Goal: Entertainment & Leisure: Consume media (video, audio)

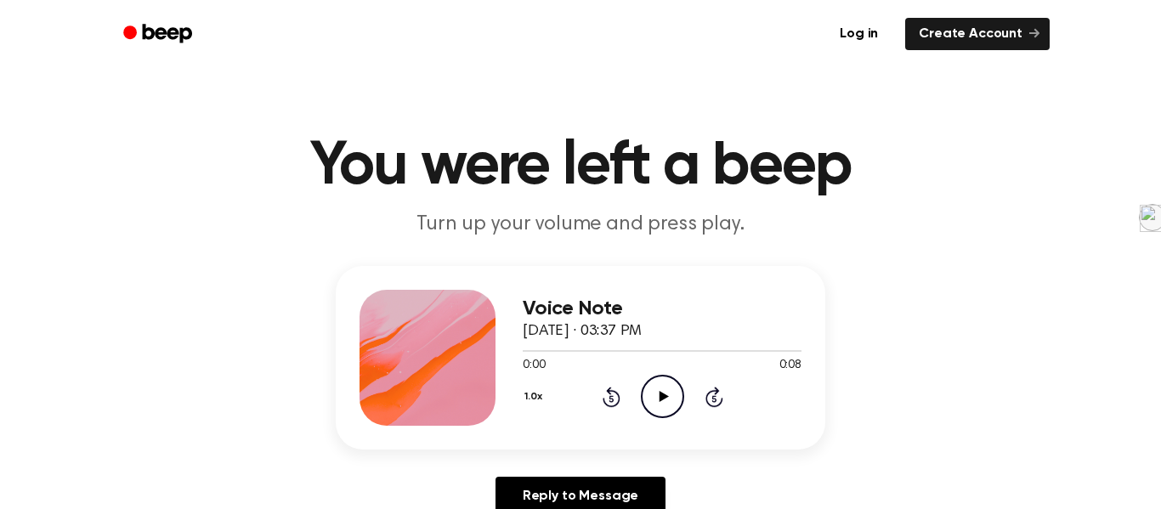
click at [688, 379] on div "1.0x Rewind 5 seconds Play Audio Skip 5 seconds" at bounding box center [662, 396] width 279 height 43
click at [659, 387] on icon "Play Audio" at bounding box center [662, 396] width 43 height 43
click at [655, 395] on icon "Play Audio" at bounding box center [662, 396] width 43 height 43
click at [646, 402] on icon "Play Audio" at bounding box center [662, 396] width 43 height 43
click at [648, 387] on icon "Play Audio" at bounding box center [662, 396] width 43 height 43
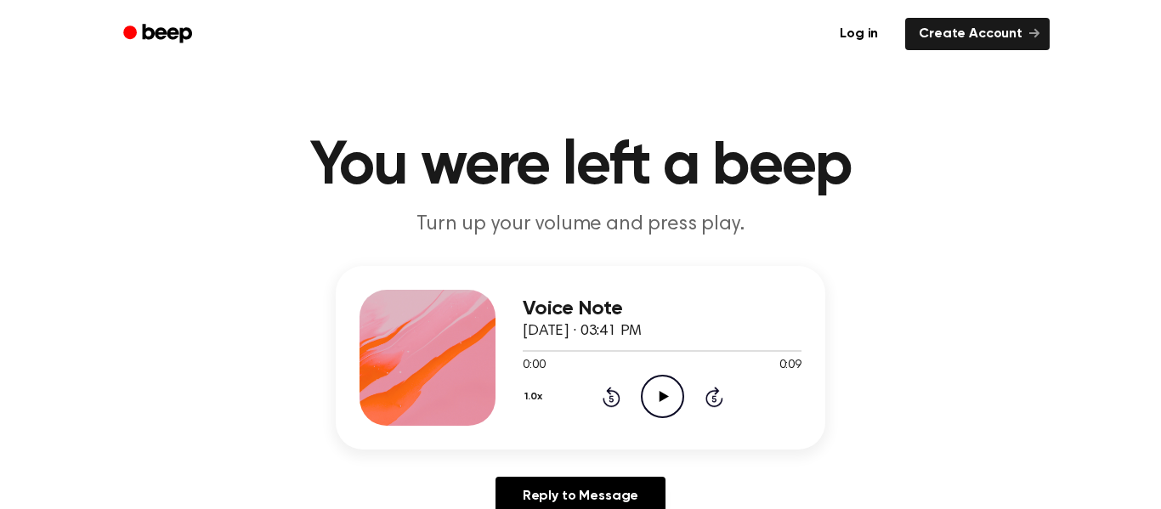
click at [687, 399] on div "1.0x Rewind 5 seconds Play Audio Skip 5 seconds" at bounding box center [662, 396] width 279 height 43
click at [664, 396] on icon at bounding box center [663, 396] width 9 height 11
click at [662, 374] on div "0:00 0:09" at bounding box center [662, 366] width 279 height 18
click at [659, 392] on icon at bounding box center [663, 396] width 9 height 11
click at [668, 382] on icon "Play Audio" at bounding box center [662, 396] width 43 height 43
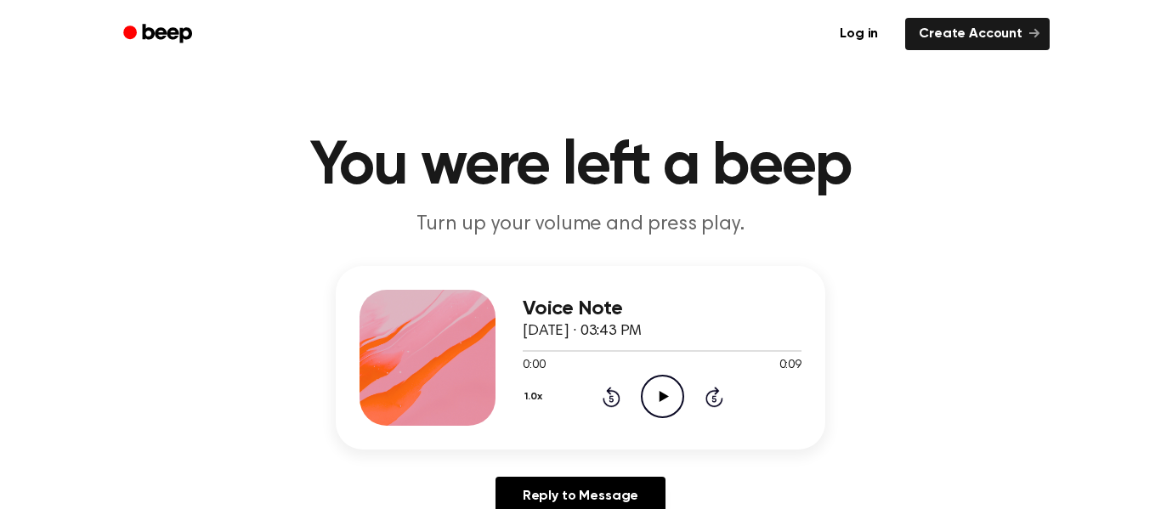
click at [642, 391] on circle at bounding box center [663, 397] width 42 height 42
click at [661, 374] on div "0:00 0:09" at bounding box center [662, 366] width 279 height 18
click at [667, 393] on icon "Play Audio" at bounding box center [662, 396] width 43 height 43
click at [653, 390] on icon "Play Audio" at bounding box center [662, 396] width 43 height 43
click at [670, 393] on icon "Play Audio" at bounding box center [662, 396] width 43 height 43
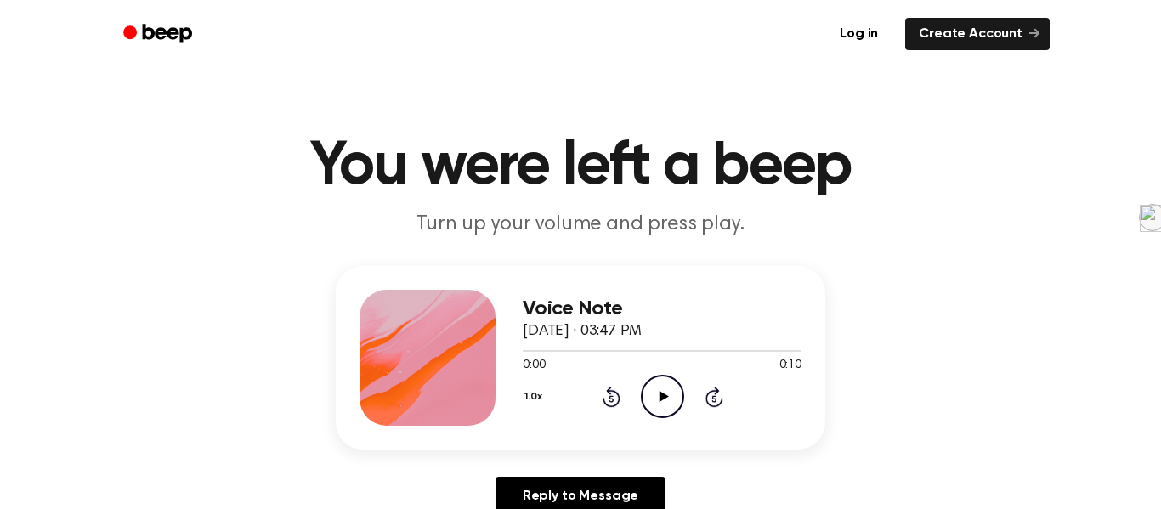
click at [656, 386] on icon "Play Audio" at bounding box center [662, 396] width 43 height 43
click at [668, 395] on icon "Play Audio" at bounding box center [662, 396] width 43 height 43
click at [675, 387] on icon "Play Audio" at bounding box center [662, 396] width 43 height 43
click at [672, 395] on icon "Play Audio" at bounding box center [662, 396] width 43 height 43
click at [687, 412] on div "1.0x Rewind 5 seconds Play Audio Skip 5 seconds" at bounding box center [662, 396] width 279 height 43
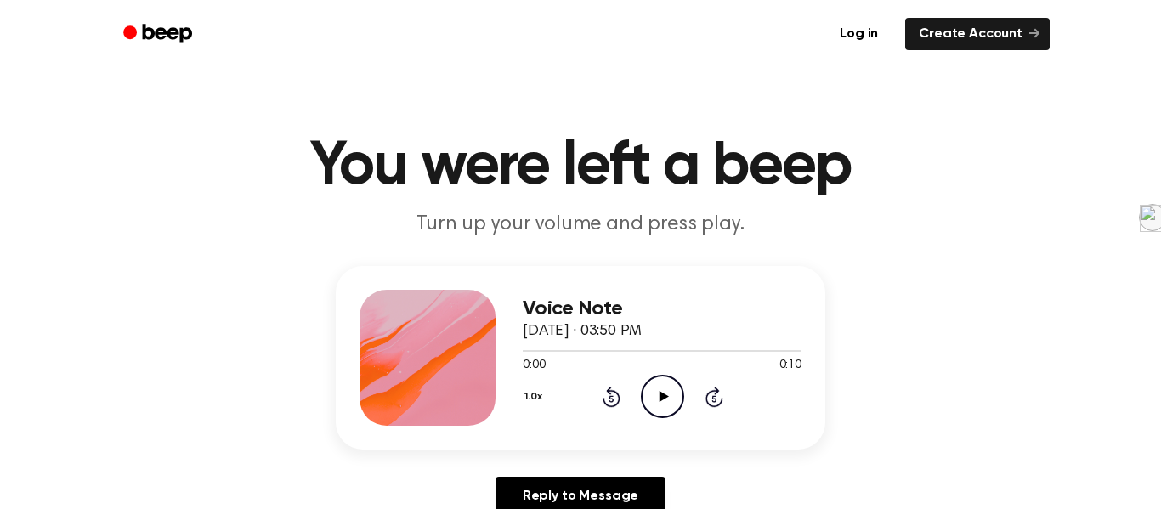
click at [675, 408] on icon "Play Audio" at bounding box center [662, 396] width 43 height 43
click at [662, 389] on icon "Play Audio" at bounding box center [662, 396] width 43 height 43
click at [658, 377] on icon "Play Audio" at bounding box center [662, 396] width 43 height 43
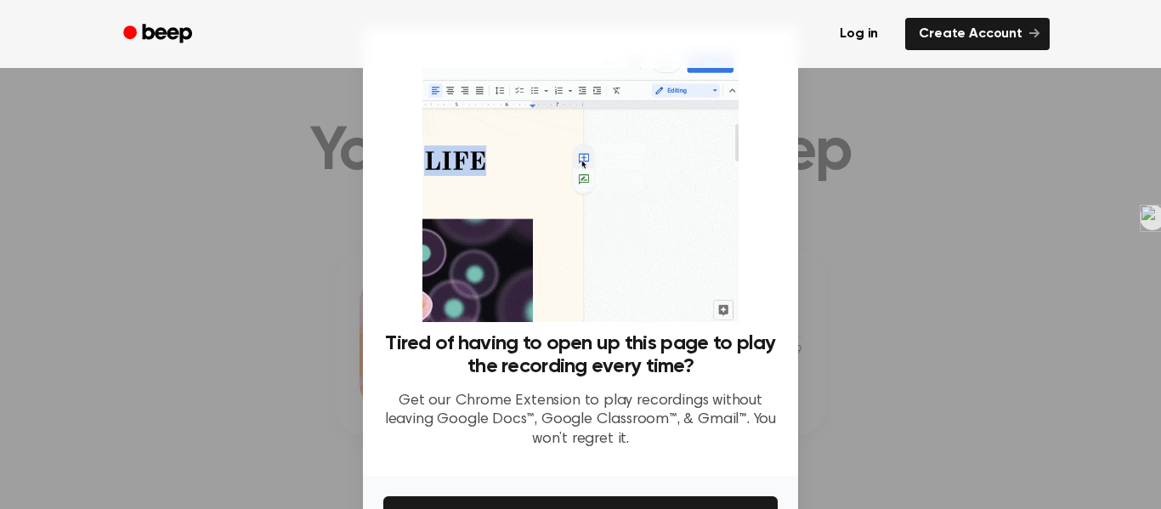
scroll to position [12, 0]
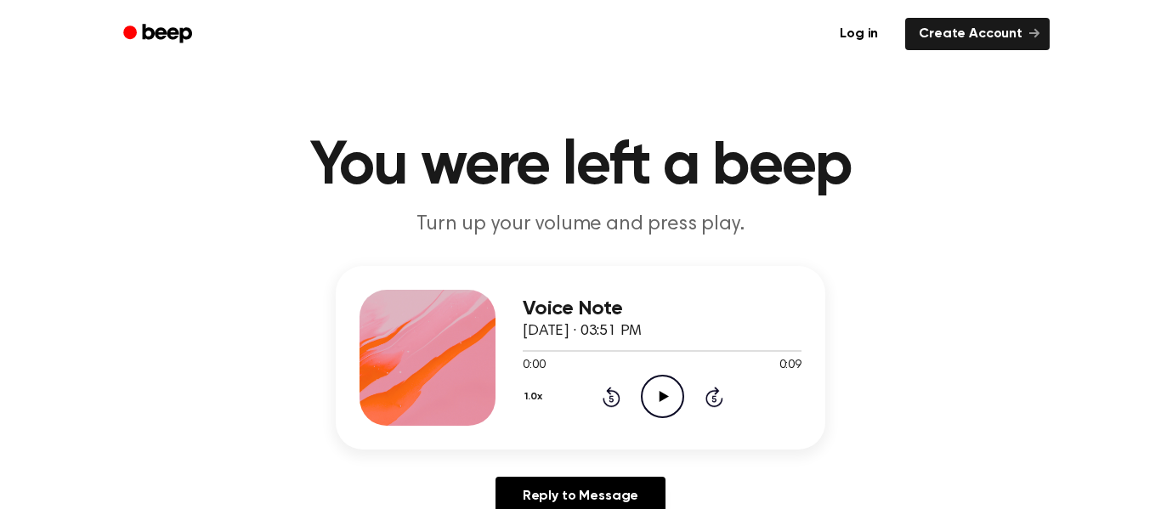
click at [655, 390] on icon "Play Audio" at bounding box center [662, 396] width 43 height 43
